Goal: Transaction & Acquisition: Purchase product/service

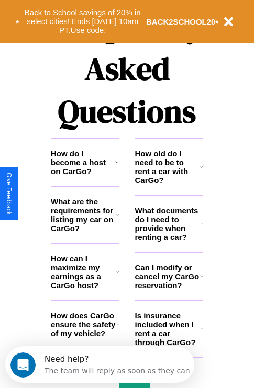
scroll to position [1267, 0]
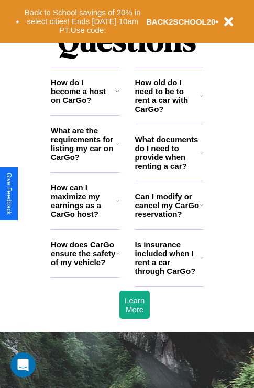
click at [168, 218] on h3 "Can I modify or cancel my CarGo reservation?" at bounding box center [167, 205] width 65 height 27
click at [117, 95] on icon at bounding box center [117, 91] width 4 height 8
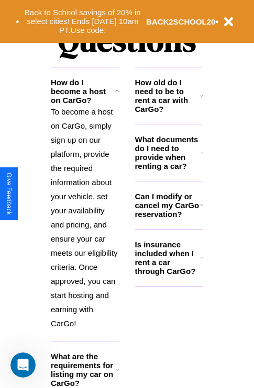
click at [168, 112] on h3 "How old do I need to be to rent a car with CarGo?" at bounding box center [167, 96] width 65 height 36
click at [201, 209] on icon at bounding box center [201, 205] width 3 height 8
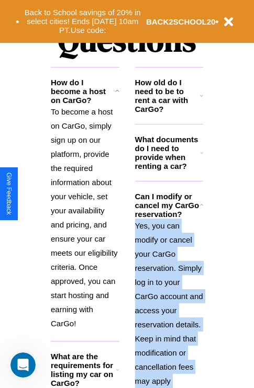
scroll to position [1394, 0]
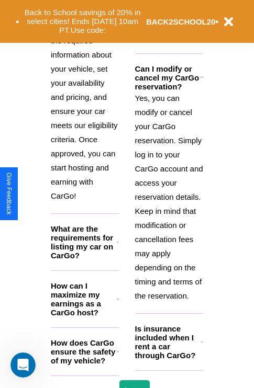
click at [168, 359] on h3 "Is insurance included when I rent a car through CarGo?" at bounding box center [167, 342] width 65 height 36
click at [201, 78] on polyline at bounding box center [201, 78] width 3 height 2
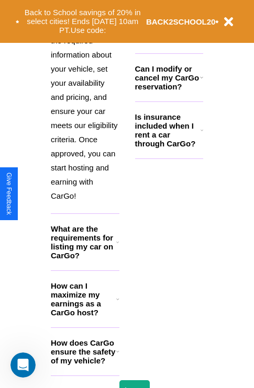
click at [168, 42] on div "Back to School savings of 20% in select cities! Ends [DATE] 10am PT. Use code: …" at bounding box center [127, 21] width 254 height 43
click at [82, 21] on button "Back to School savings of 20% in select cities! Ends [DATE] 10am PT. Use code:" at bounding box center [82, 21] width 126 height 32
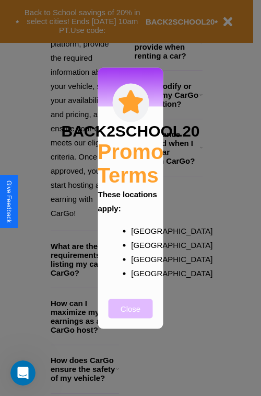
click at [131, 315] on button "Close" at bounding box center [131, 307] width 44 height 19
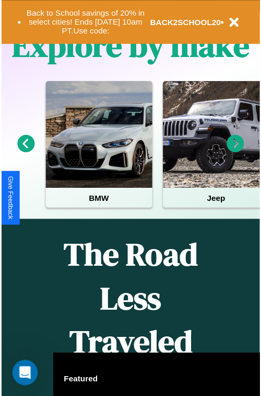
scroll to position [0, 0]
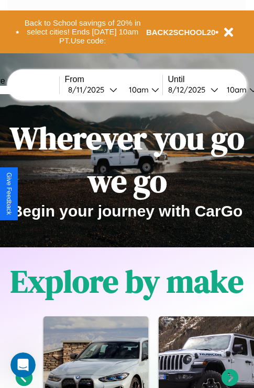
click at [36, 89] on input "text" at bounding box center [20, 90] width 78 height 8
type input "******"
click at [105, 89] on div "[DATE]" at bounding box center [88, 90] width 41 height 10
select select "*"
select select "****"
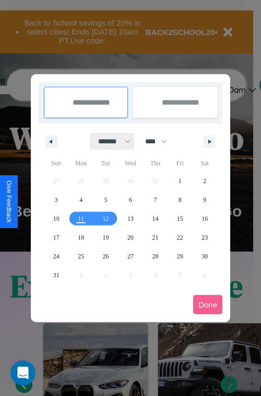
click at [110, 141] on select "******* ******** ***** ***** *** **** **** ****** ********* ******* ******** **…" at bounding box center [112, 141] width 44 height 17
select select "*"
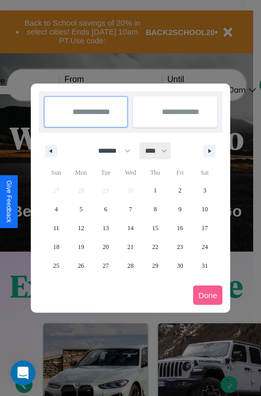
click at [161, 151] on select "**** **** **** **** **** **** **** **** **** **** **** **** **** **** **** ****…" at bounding box center [155, 150] width 31 height 17
select select "****"
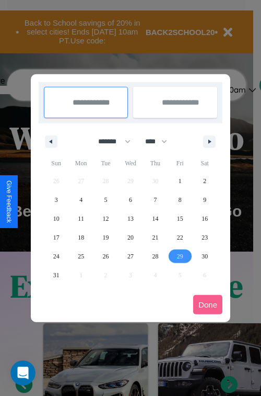
click at [180, 256] on span "29" at bounding box center [180, 256] width 6 height 19
type input "**********"
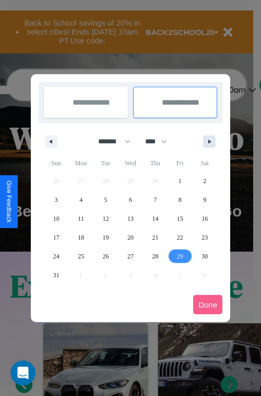
click at [210, 141] on icon "button" at bounding box center [211, 142] width 5 height 4
select select "*"
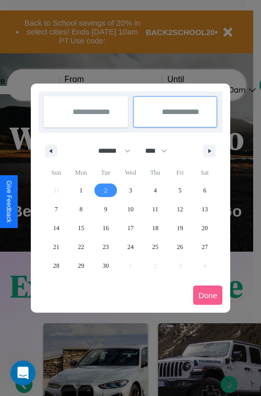
click at [106, 190] on span "2" at bounding box center [106, 190] width 3 height 19
type input "**********"
select select "*"
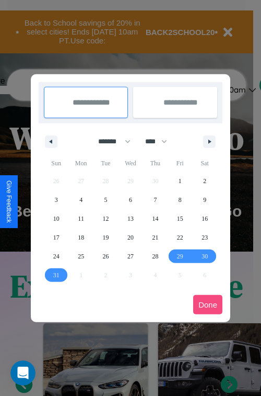
click at [208, 304] on button "Done" at bounding box center [207, 304] width 29 height 19
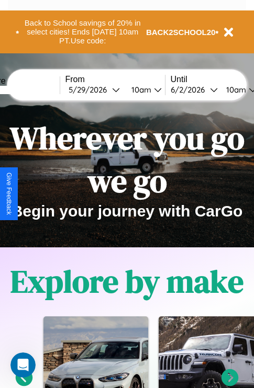
click at [247, 89] on div "10am" at bounding box center [235, 90] width 28 height 10
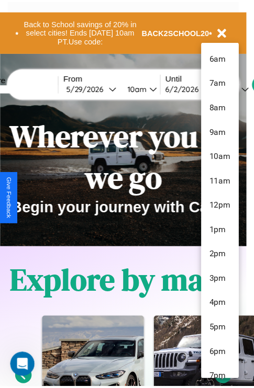
scroll to position [60, 0]
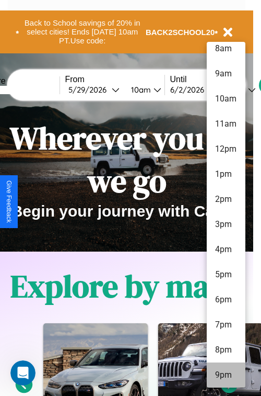
click at [226, 375] on li "9pm" at bounding box center [226, 374] width 39 height 25
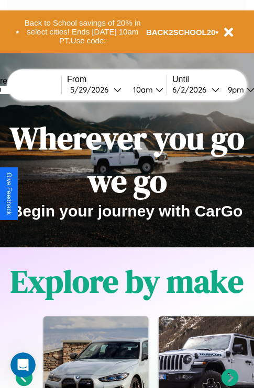
scroll to position [0, 36]
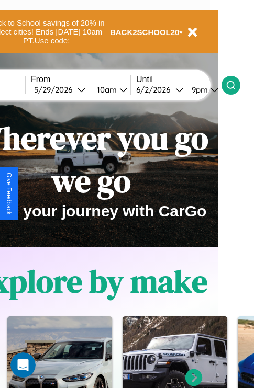
click at [236, 85] on icon at bounding box center [230, 85] width 10 height 10
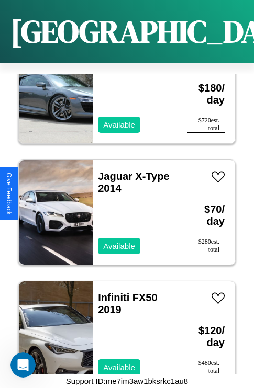
scroll to position [12772, 0]
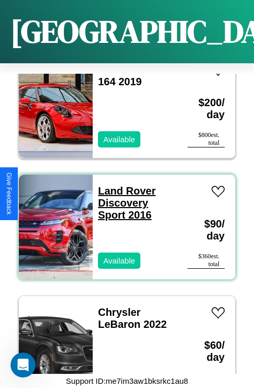
click at [123, 185] on link "Land Rover Discovery Sport 2016" at bounding box center [126, 203] width 57 height 36
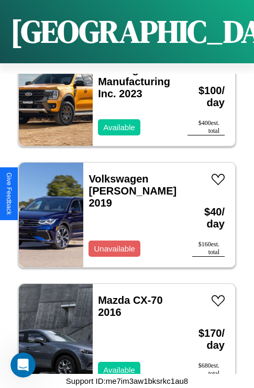
scroll to position [1616, 0]
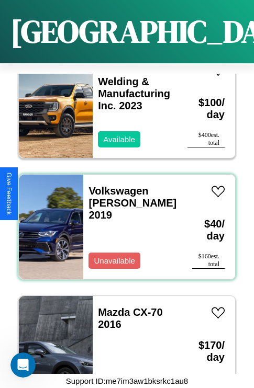
click at [123, 221] on div "Volkswagen Corrado 2019 Unavailable" at bounding box center [132, 227] width 98 height 105
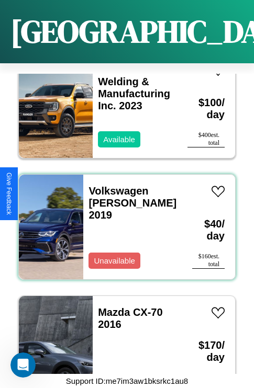
click at [123, 221] on div "Volkswagen Corrado 2019 Unavailable" at bounding box center [132, 227] width 98 height 105
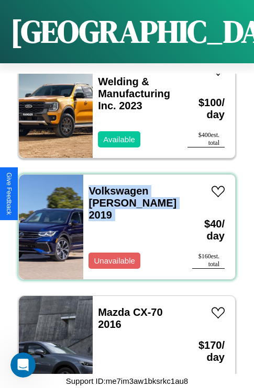
click at [123, 221] on div "Volkswagen Corrado 2019 Unavailable" at bounding box center [132, 227] width 98 height 105
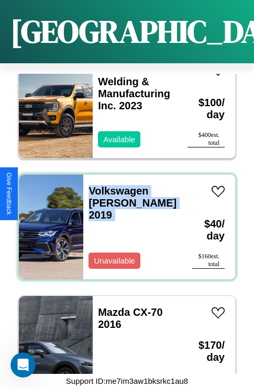
click at [123, 221] on div "Volkswagen Corrado 2019 Unavailable" at bounding box center [132, 227] width 98 height 105
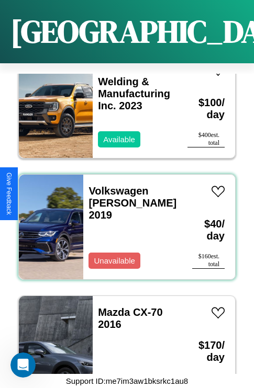
click at [123, 221] on div "Volkswagen Corrado 2019 Unavailable" at bounding box center [132, 227] width 98 height 105
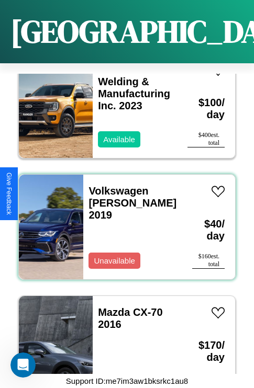
click at [123, 221] on div "Volkswagen Corrado 2019 Unavailable" at bounding box center [132, 227] width 98 height 105
click at [124, 185] on link "Volkswagen Corrado 2019" at bounding box center [132, 203] width 88 height 36
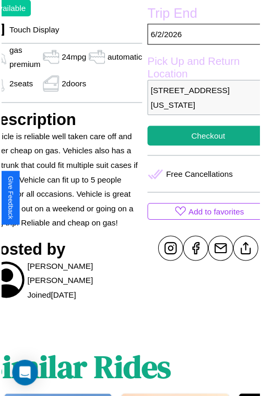
scroll to position [328, 56]
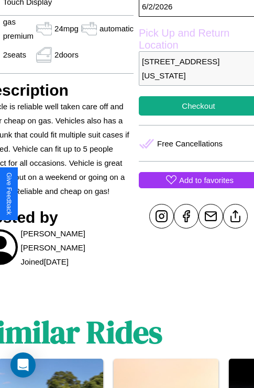
click at [193, 187] on p "Add to favorites" at bounding box center [206, 180] width 54 height 14
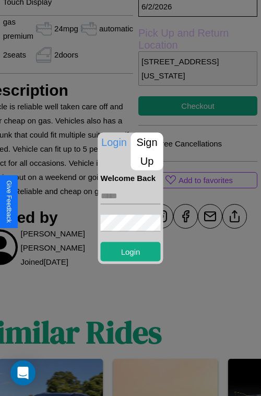
click at [147, 151] on p "Sign Up" at bounding box center [147, 151] width 32 height 38
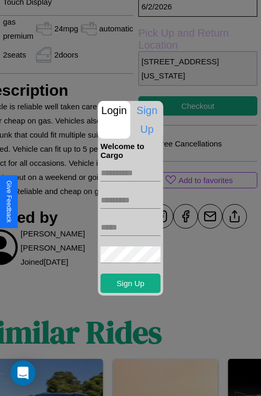
click at [131, 172] on input "text" at bounding box center [131, 173] width 60 height 17
type input "******"
click at [131, 200] on input "text" at bounding box center [131, 200] width 60 height 17
type input "******"
click at [131, 227] on input "text" at bounding box center [131, 227] width 60 height 17
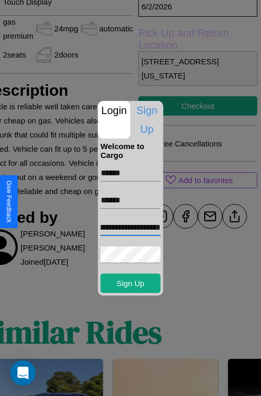
scroll to position [0, 30]
type input "**********"
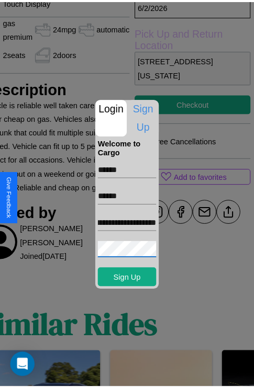
scroll to position [0, 0]
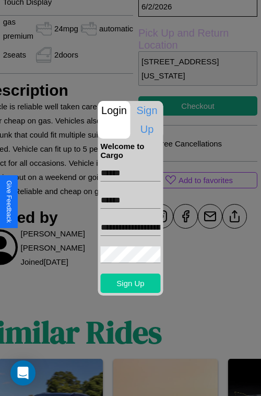
click at [131, 283] on button "Sign Up" at bounding box center [131, 282] width 60 height 19
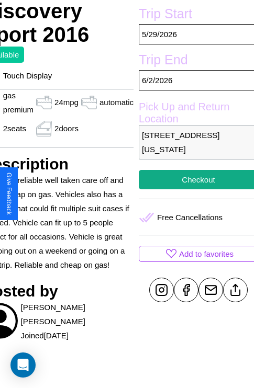
scroll to position [254, 56]
